Goal: Book appointment/travel/reservation

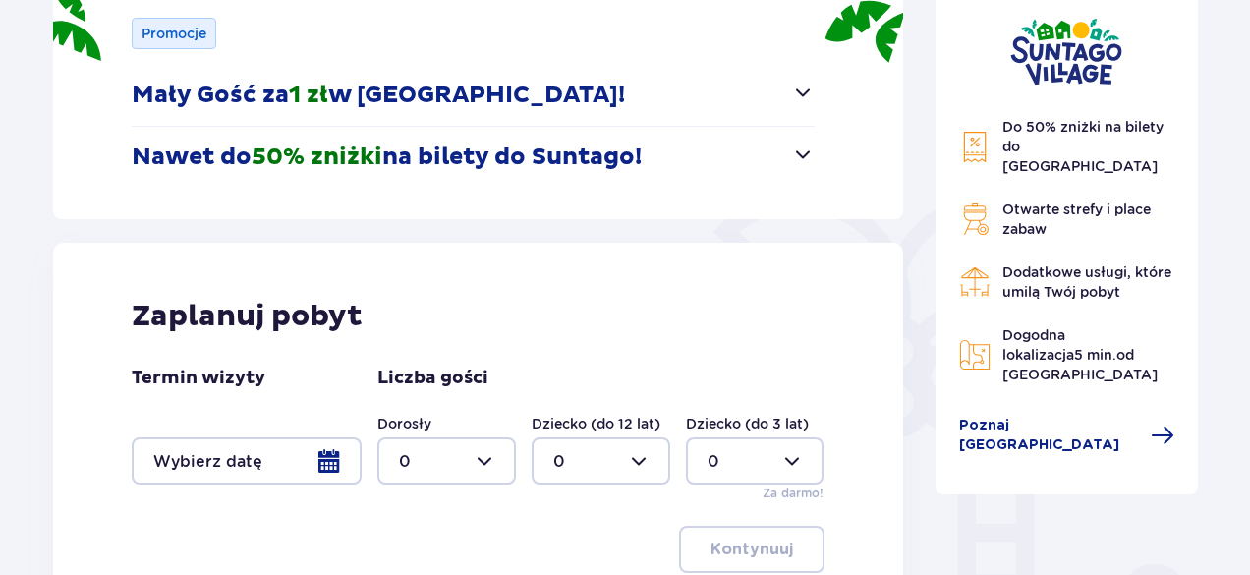
scroll to position [393, 0]
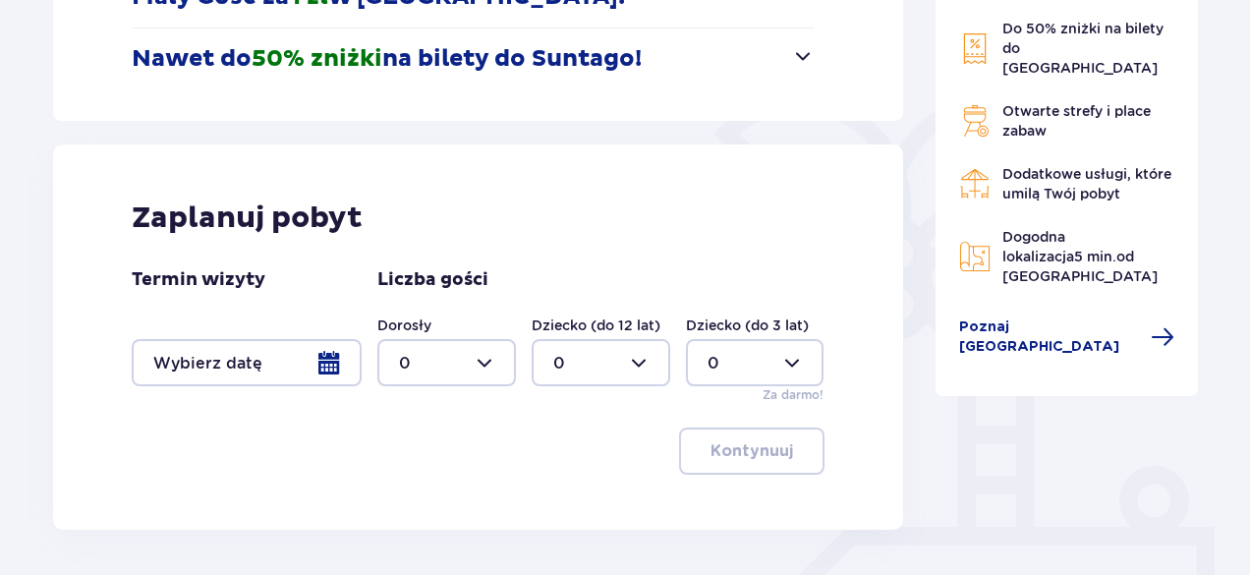
click at [327, 367] on div at bounding box center [247, 362] width 230 height 47
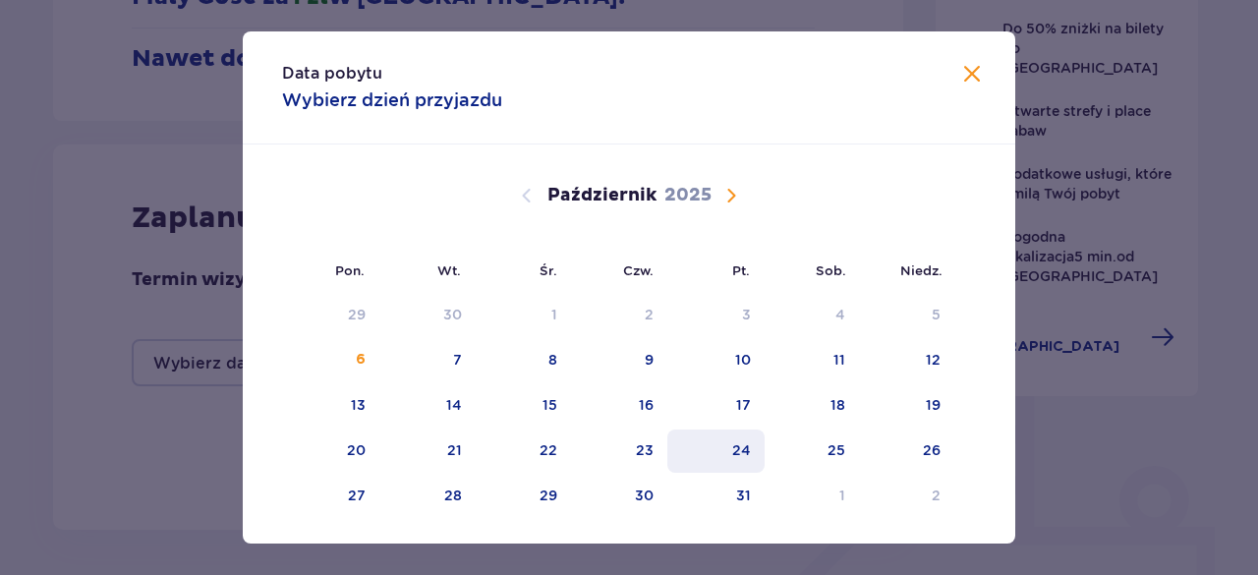
click at [751, 453] on div "24" at bounding box center [715, 450] width 97 height 43
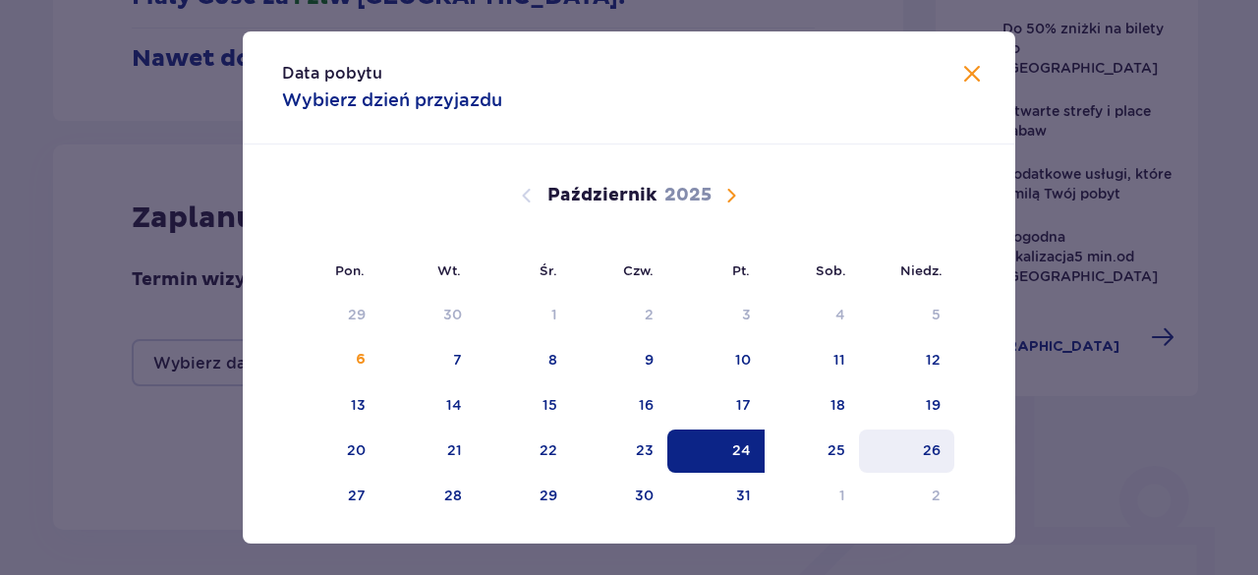
click at [914, 458] on div "26" at bounding box center [906, 450] width 95 height 43
type input "[DATE] - [DATE]"
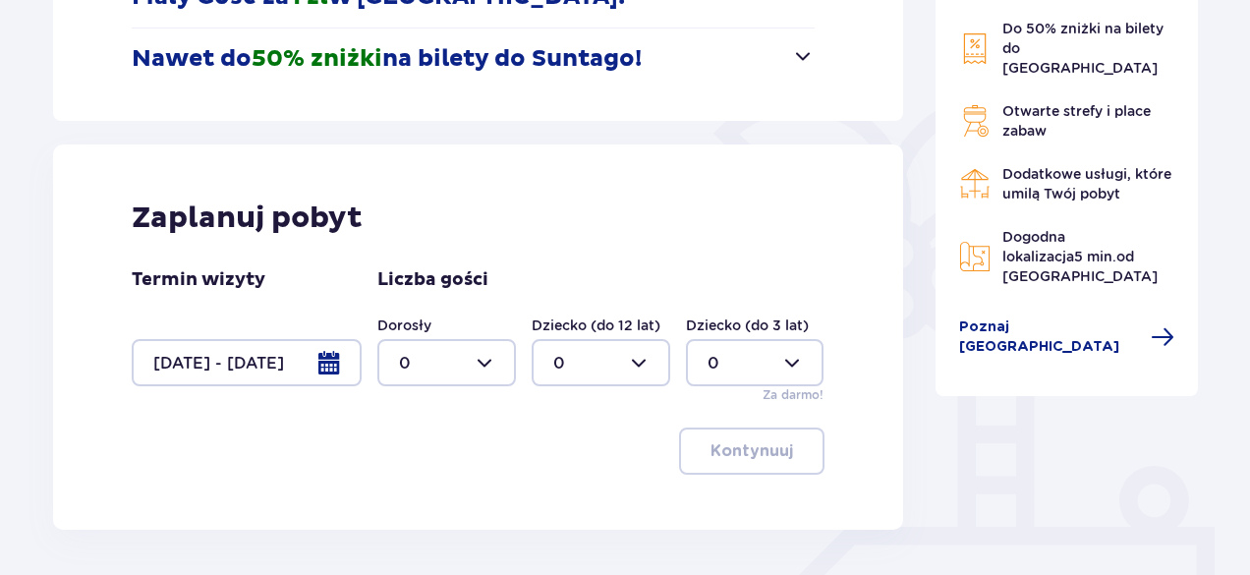
click at [495, 370] on div at bounding box center [446, 362] width 139 height 47
click at [411, 255] on div "2" at bounding box center [446, 253] width 95 height 22
type input "2"
click at [757, 461] on p "Kontynuuj" at bounding box center [751, 451] width 83 height 22
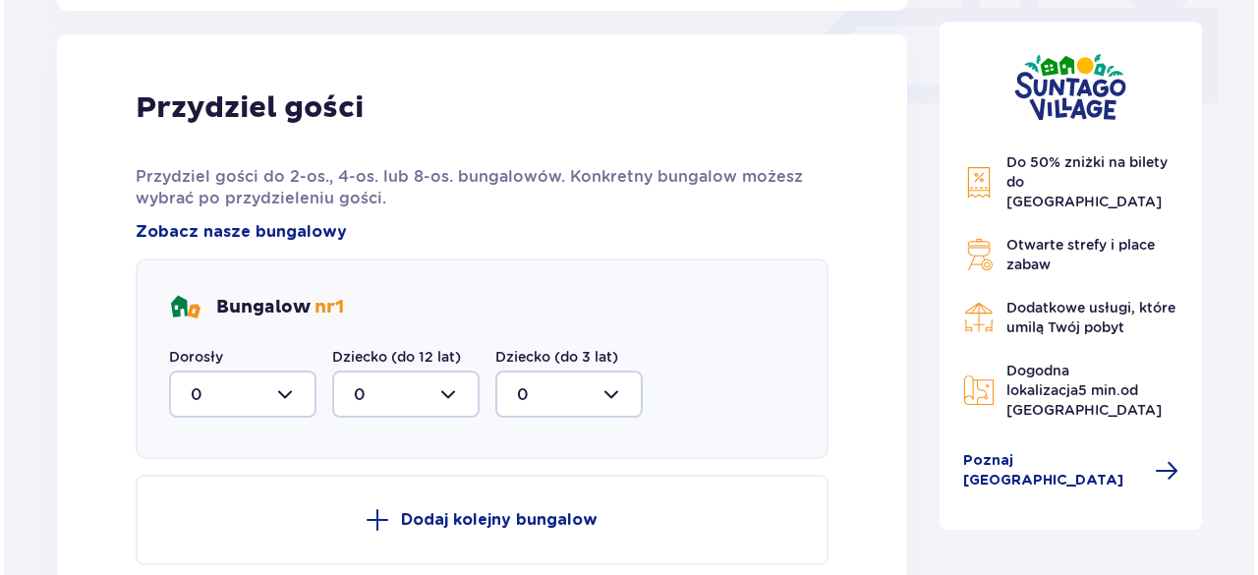
scroll to position [922, 0]
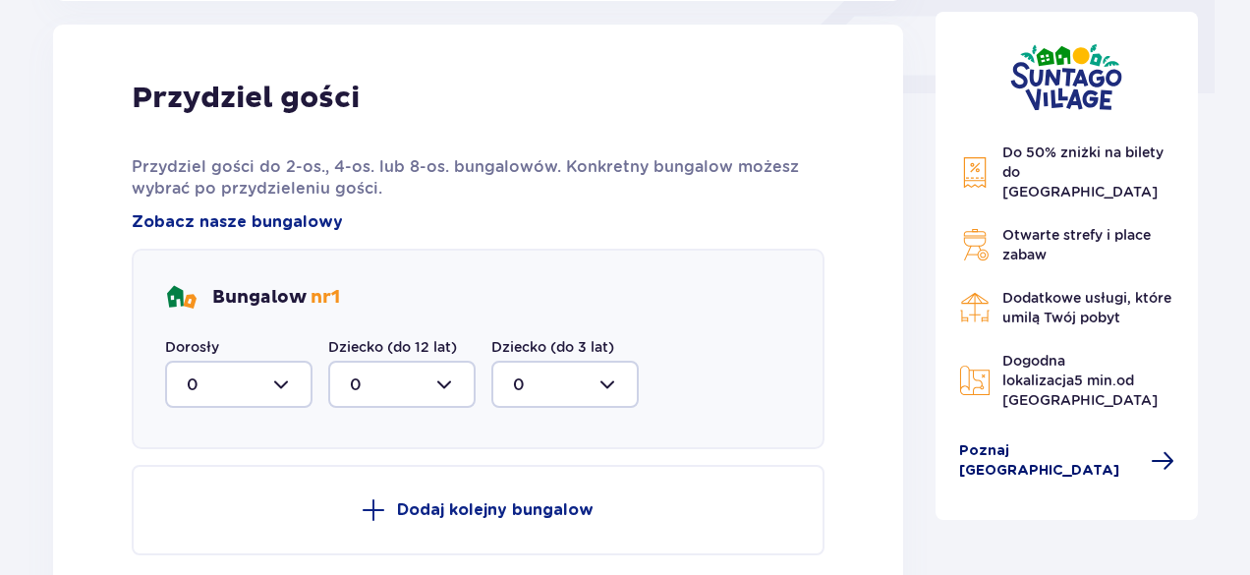
click at [1071, 441] on span "Poznaj [GEOGRAPHIC_DATA]" at bounding box center [1049, 460] width 181 height 39
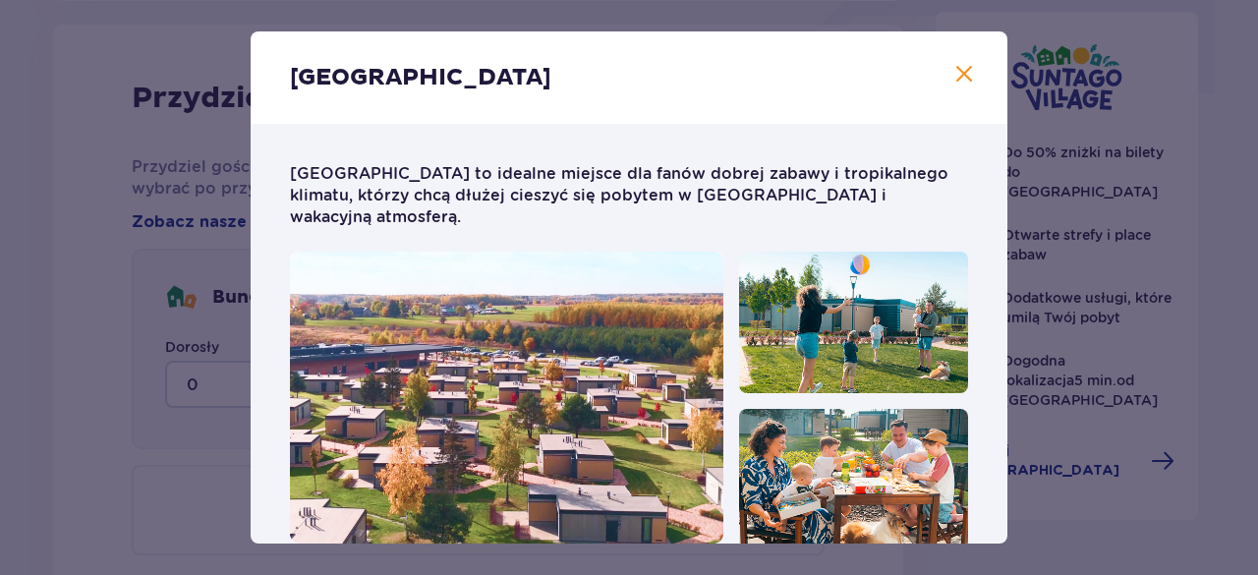
click at [961, 74] on span "Zamknij" at bounding box center [964, 75] width 24 height 24
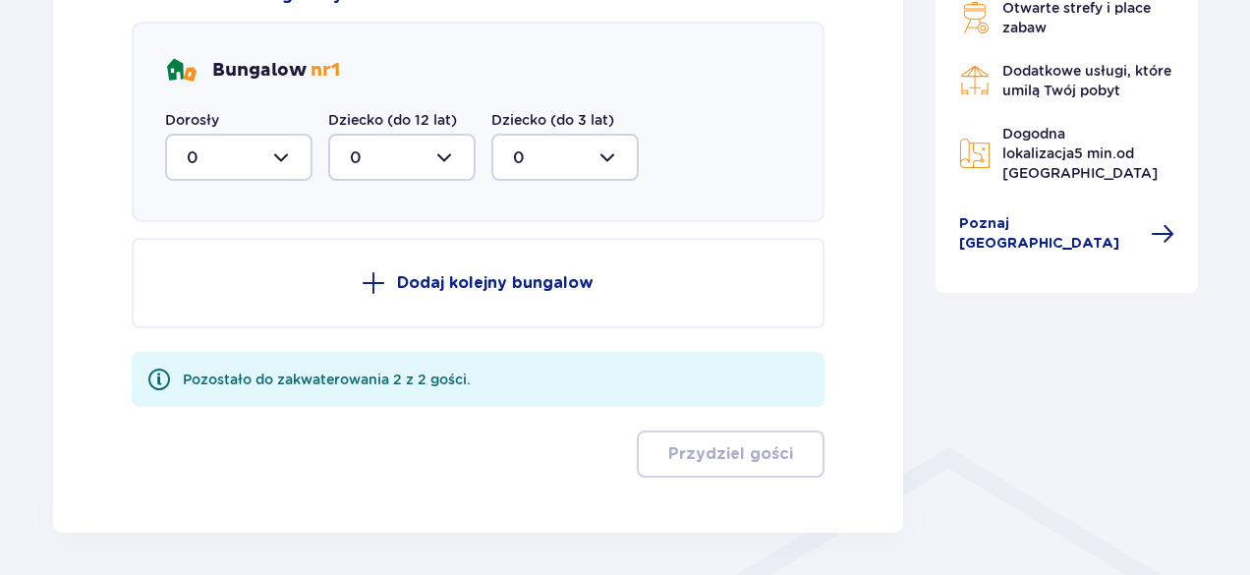
scroll to position [1118, 0]
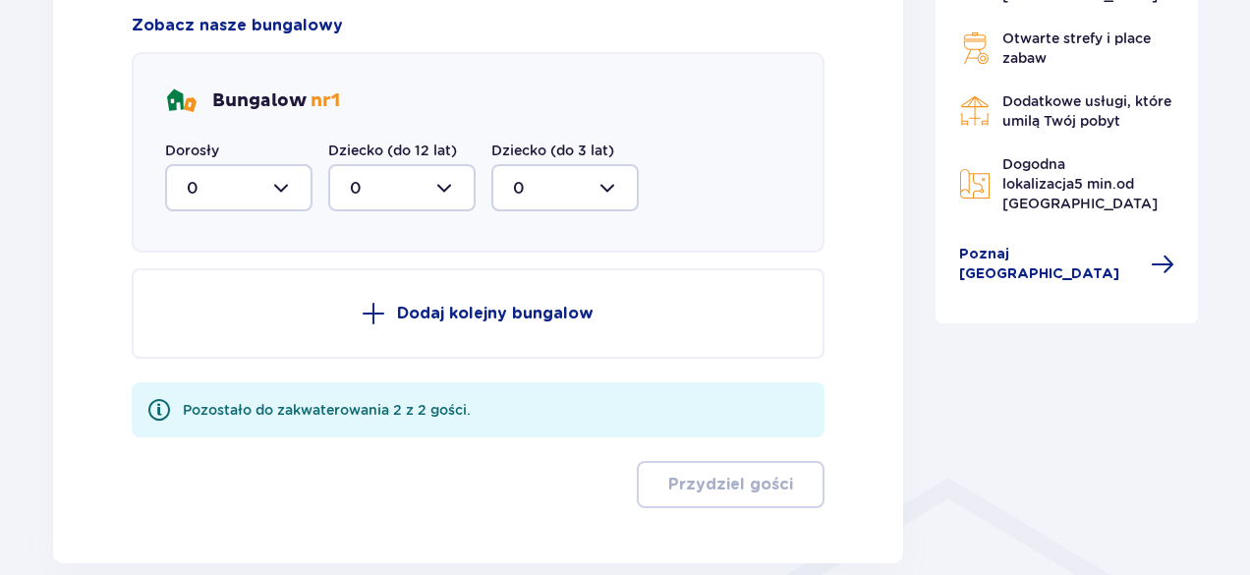
click at [292, 192] on div at bounding box center [238, 187] width 147 height 47
click at [202, 314] on span "2" at bounding box center [238, 330] width 143 height 41
type input "2"
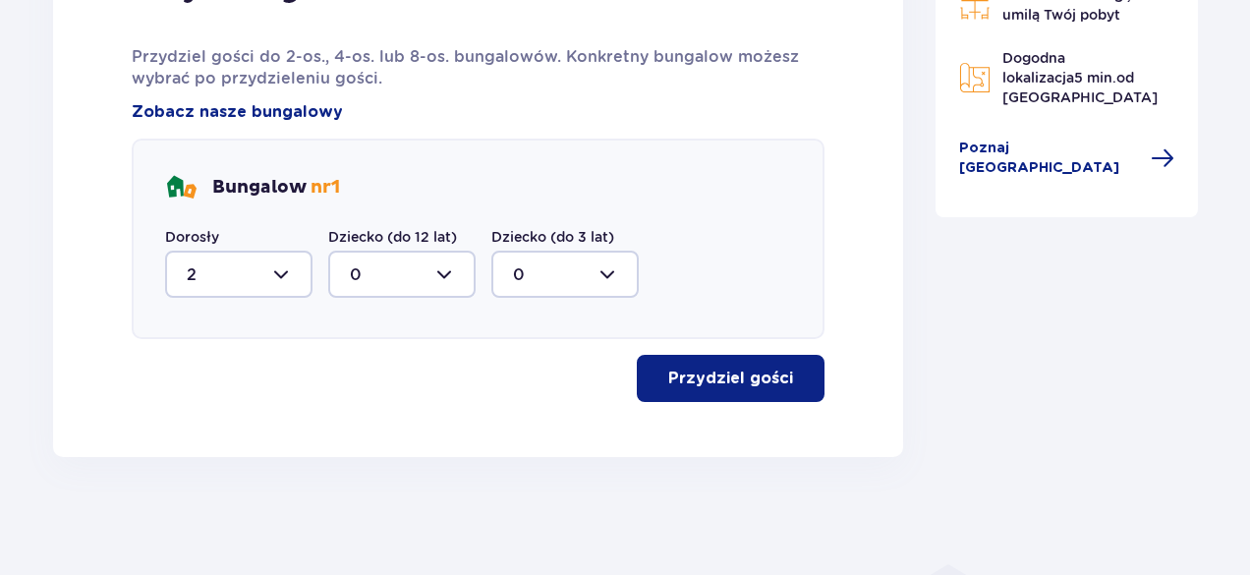
scroll to position [1030, 0]
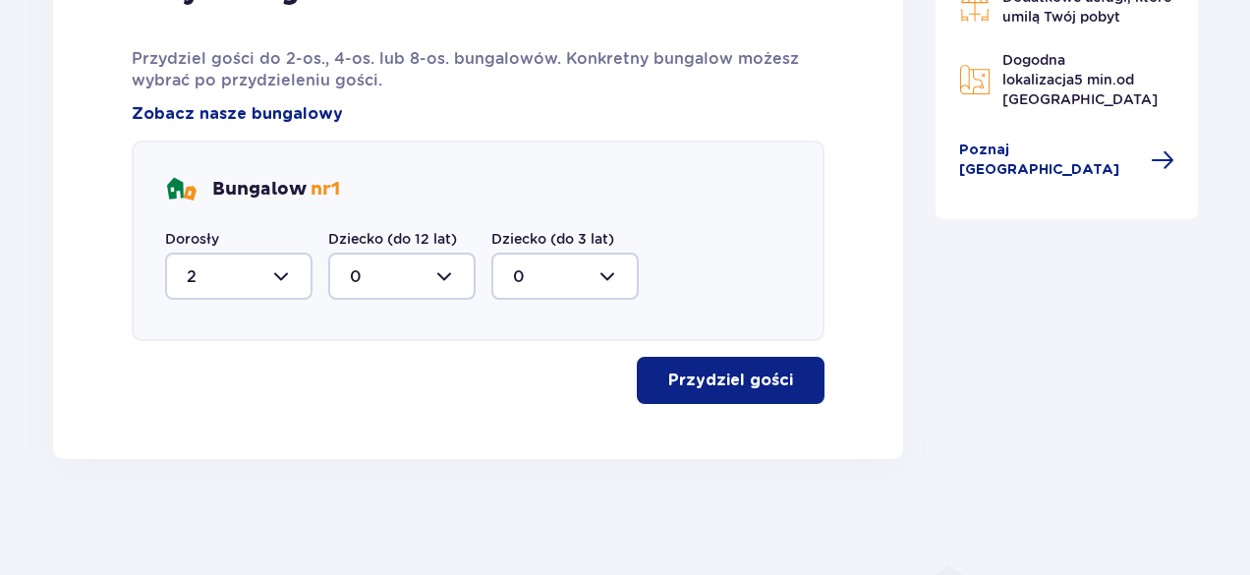
click at [727, 387] on p "Przydziel gości" at bounding box center [730, 380] width 125 height 22
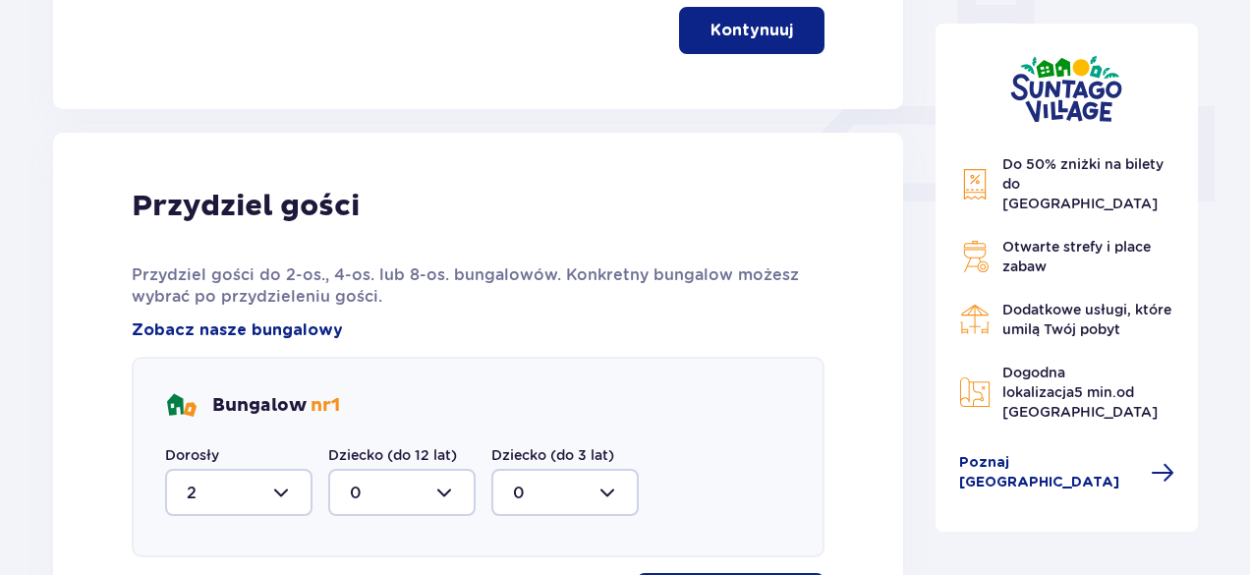
scroll to position [603, 0]
